Goal: Information Seeking & Learning: Learn about a topic

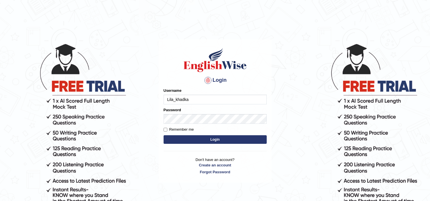
click at [211, 139] on button "Login" at bounding box center [214, 139] width 103 height 9
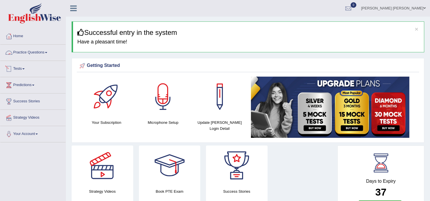
click at [22, 69] on link "Tests" at bounding box center [32, 68] width 65 height 14
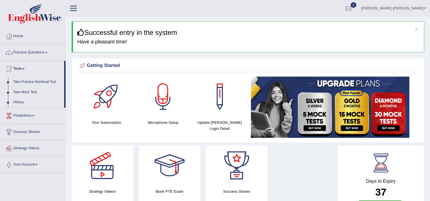
click at [18, 102] on link "History" at bounding box center [38, 102] width 54 height 10
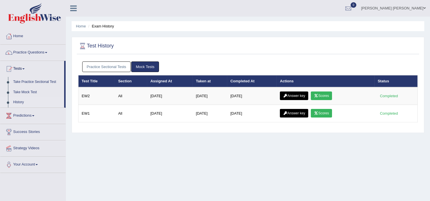
click at [105, 67] on link "Practice Sectional Tests" at bounding box center [106, 67] width 49 height 11
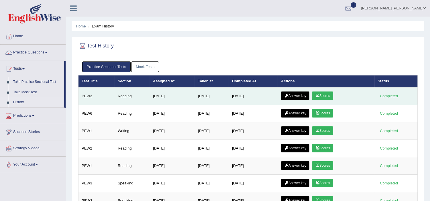
click at [324, 97] on link "Scores" at bounding box center [322, 96] width 21 height 9
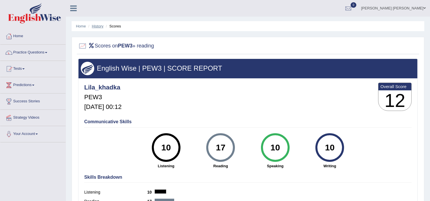
click at [98, 25] on link "History" at bounding box center [97, 26] width 11 height 4
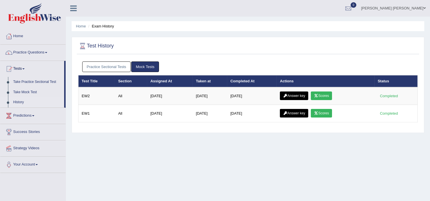
click at [120, 67] on link "Practice Sectional Tests" at bounding box center [106, 67] width 49 height 11
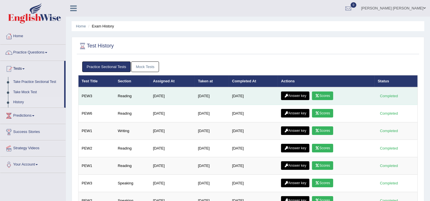
click at [297, 98] on link "Answer key" at bounding box center [295, 96] width 28 height 9
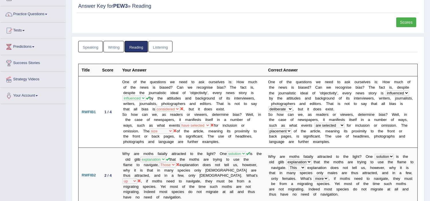
scroll to position [29, 0]
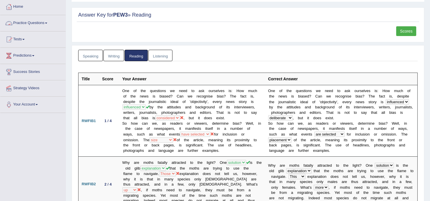
click at [25, 21] on link "Practice Questions" at bounding box center [32, 22] width 65 height 14
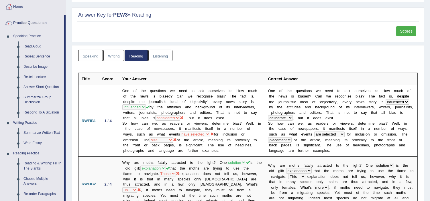
click at [25, 21] on link "Practice Questions" at bounding box center [32, 22] width 64 height 14
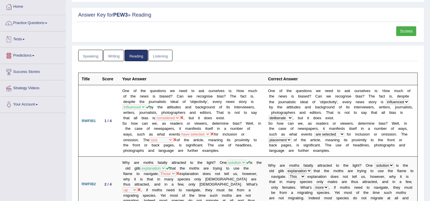
click at [20, 40] on link "Tests" at bounding box center [32, 38] width 65 height 14
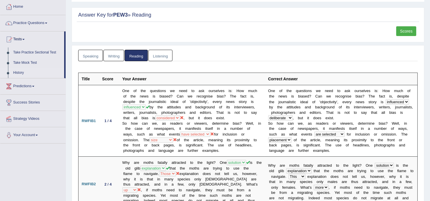
click at [20, 74] on link "History" at bounding box center [38, 73] width 54 height 10
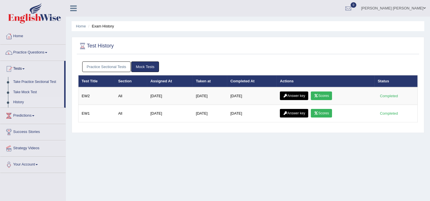
click at [104, 68] on link "Practice Sectional Tests" at bounding box center [106, 67] width 49 height 11
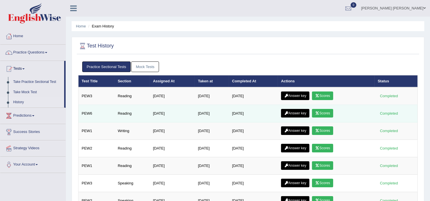
click at [319, 114] on icon at bounding box center [317, 113] width 4 height 3
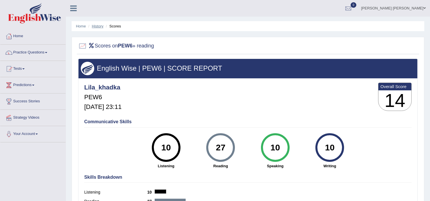
click at [100, 26] on link "History" at bounding box center [97, 26] width 11 height 4
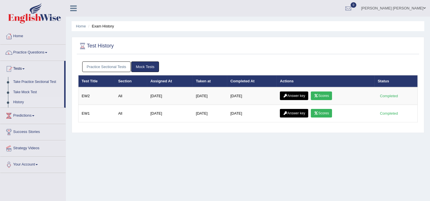
click at [110, 65] on link "Practice Sectional Tests" at bounding box center [106, 67] width 49 height 11
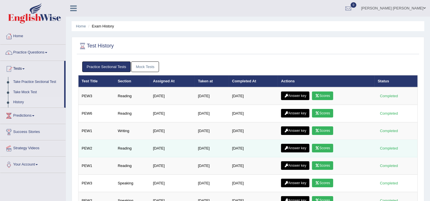
click at [322, 148] on link "Scores" at bounding box center [322, 148] width 21 height 9
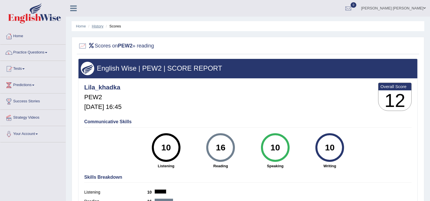
click at [98, 26] on link "History" at bounding box center [97, 26] width 11 height 4
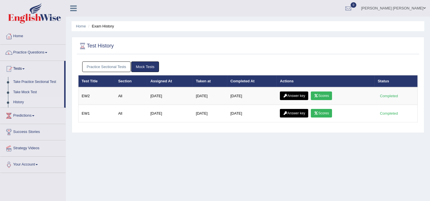
click at [96, 66] on link "Practice Sectional Tests" at bounding box center [106, 67] width 49 height 11
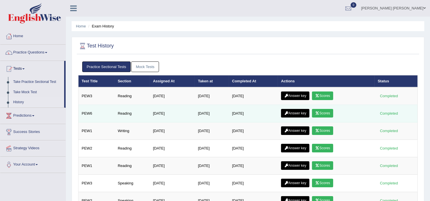
click at [326, 112] on link "Scores" at bounding box center [322, 113] width 21 height 9
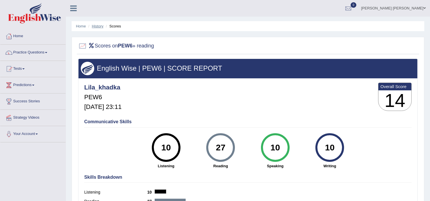
click at [97, 28] on link "History" at bounding box center [97, 26] width 11 height 4
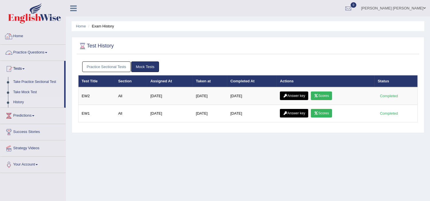
click at [18, 35] on link "Home" at bounding box center [32, 35] width 65 height 14
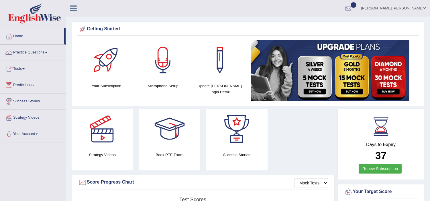
click at [22, 69] on link "Tests" at bounding box center [32, 68] width 65 height 14
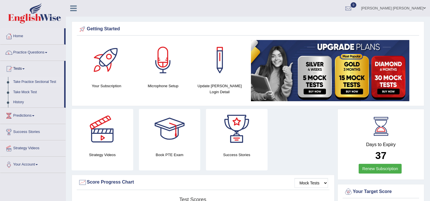
click at [27, 80] on link "Take Practice Sectional Test" at bounding box center [38, 82] width 54 height 10
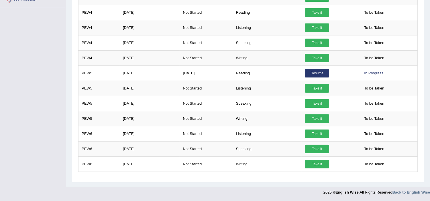
scroll to position [166, 0]
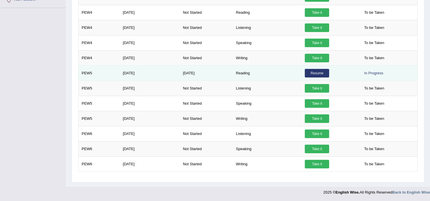
click at [318, 73] on link "Resume" at bounding box center [317, 73] width 24 height 9
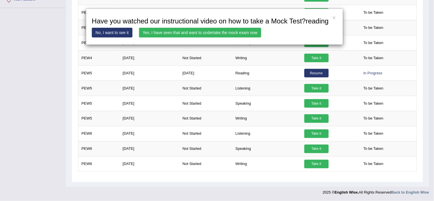
click at [117, 34] on link "No, I want to see it" at bounding box center [112, 33] width 41 height 10
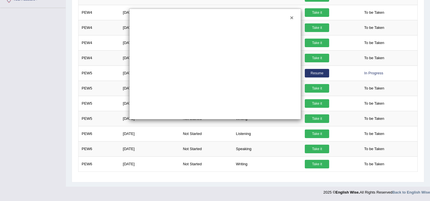
click at [291, 19] on button "×" at bounding box center [291, 18] width 3 height 6
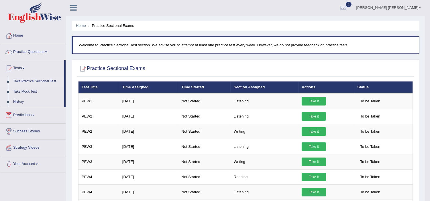
scroll to position [0, 0]
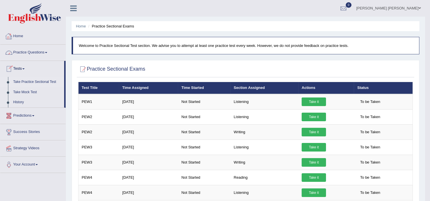
click at [15, 34] on link "Home" at bounding box center [32, 35] width 65 height 14
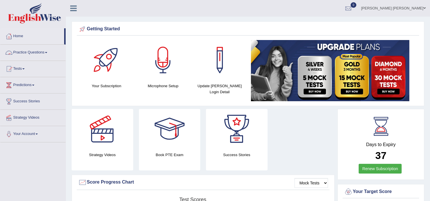
click at [26, 52] on link "Practice Questions" at bounding box center [32, 52] width 65 height 14
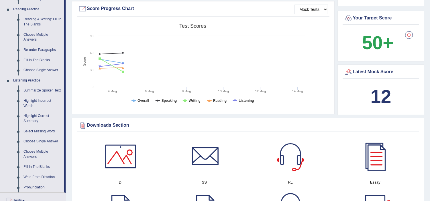
scroll to position [187, 0]
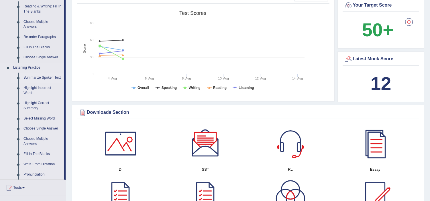
click at [44, 78] on link "Summarize Spoken Text" at bounding box center [42, 78] width 43 height 10
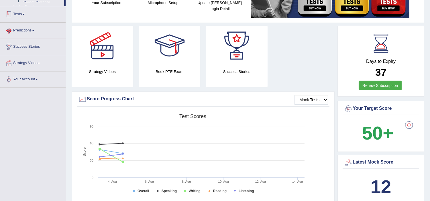
scroll to position [127, 0]
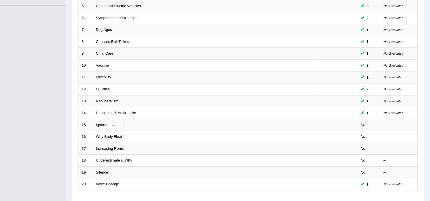
scroll to position [139, 0]
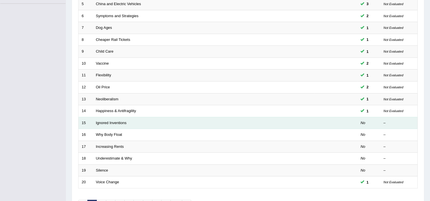
click at [111, 125] on td "Ignored Inventions" at bounding box center [204, 123] width 222 height 12
click at [100, 120] on td "Ignored Inventions" at bounding box center [204, 123] width 222 height 12
click at [102, 122] on link "Ignored Inventions" at bounding box center [111, 123] width 31 height 4
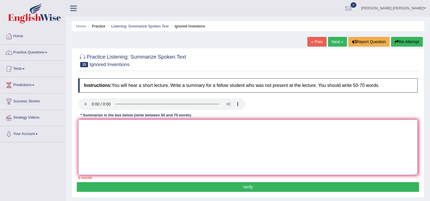
click at [147, 145] on textarea at bounding box center [247, 148] width 339 height 56
